Goal: Task Accomplishment & Management: Manage account settings

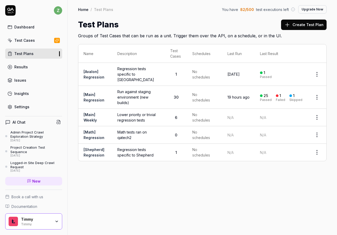
click at [38, 111] on link "Settings" at bounding box center [33, 107] width 57 height 10
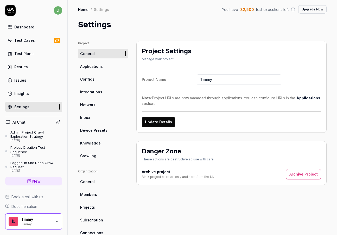
click at [94, 81] on span "Configs" at bounding box center [87, 78] width 14 height 5
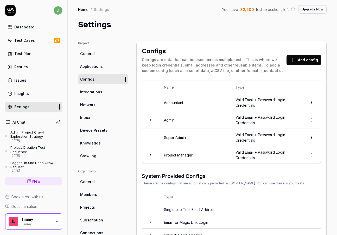
click at [153, 118] on td at bounding box center [150, 119] width 17 height 17
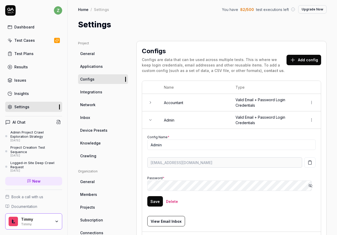
click at [308, 166] on button "button" at bounding box center [310, 162] width 11 height 10
drag, startPoint x: 307, startPoint y: 186, endPoint x: 302, endPoint y: 186, distance: 4.7
click at [309, 186] on icon "button" at bounding box center [311, 185] width 4 height 4
click at [323, 167] on div "Project General Applications Configs Integrations Network Inbox Device Presets …" at bounding box center [203, 195] width 270 height 330
